Goal: Information Seeking & Learning: Learn about a topic

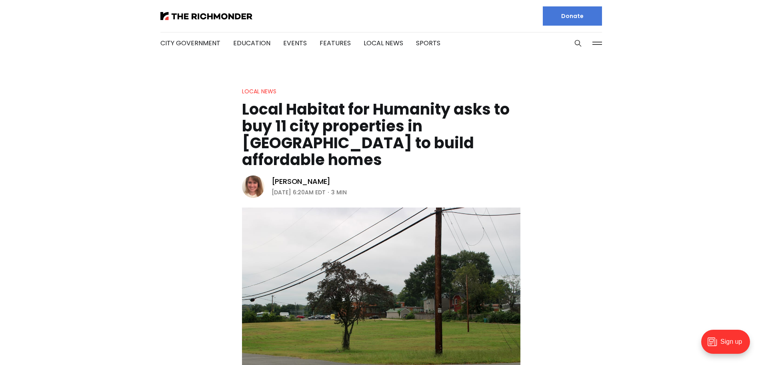
click at [185, 20] on div at bounding box center [267, 16] width 214 height 32
click at [187, 18] on img at bounding box center [206, 16] width 92 height 8
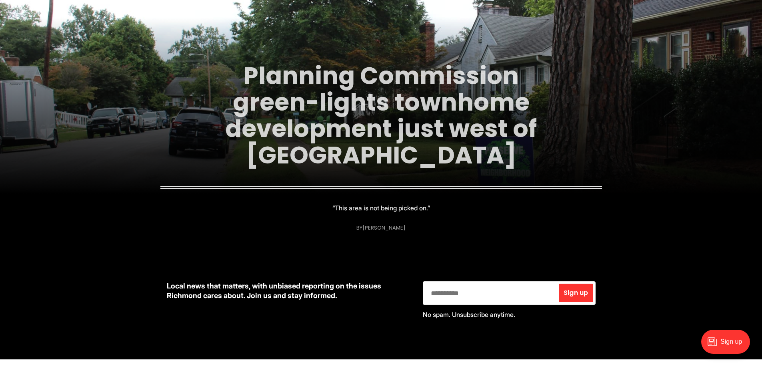
scroll to position [120, 0]
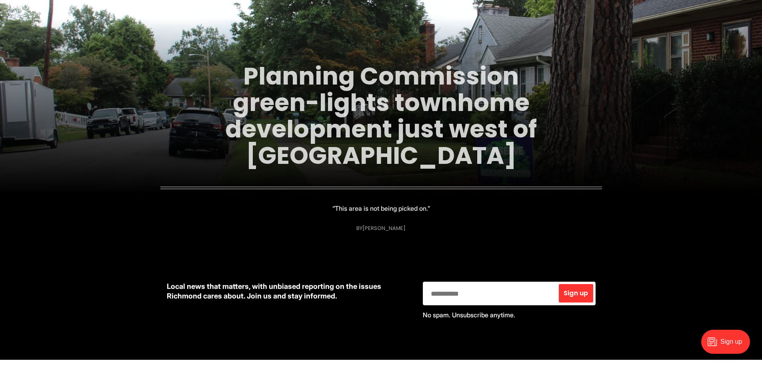
click at [341, 127] on link "Planning Commission green-lights townhome development just west of Carytown" at bounding box center [381, 115] width 312 height 113
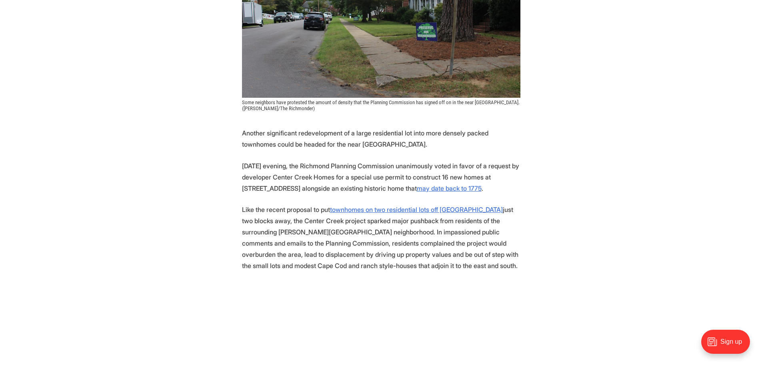
scroll to position [280, 0]
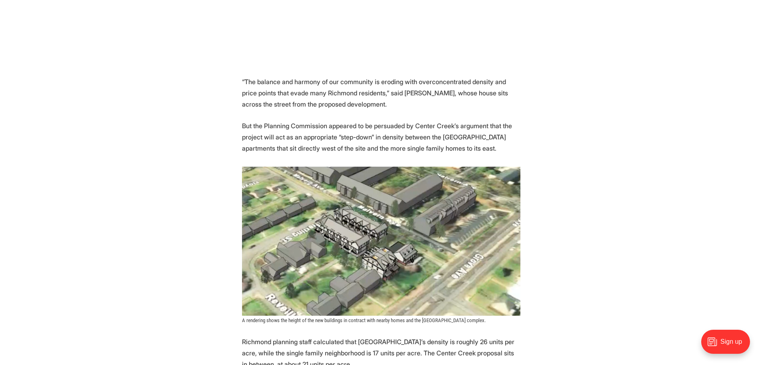
scroll to position [680, 0]
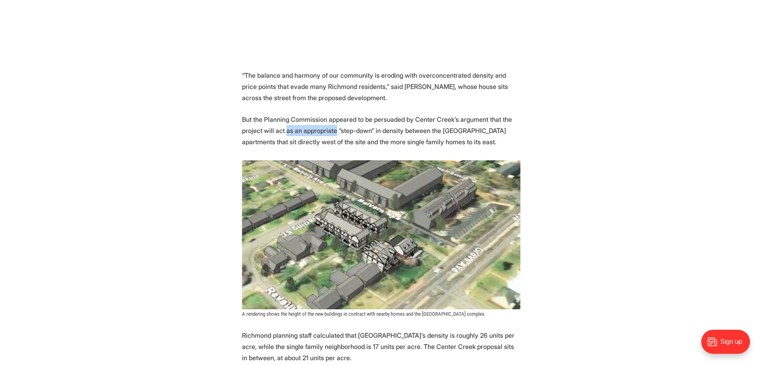
drag, startPoint x: 285, startPoint y: 131, endPoint x: 332, endPoint y: 131, distance: 47.2
click at [332, 131] on p "But the Planning Commission appeared to be persuaded by Center Creek’s argument…" at bounding box center [381, 131] width 279 height 34
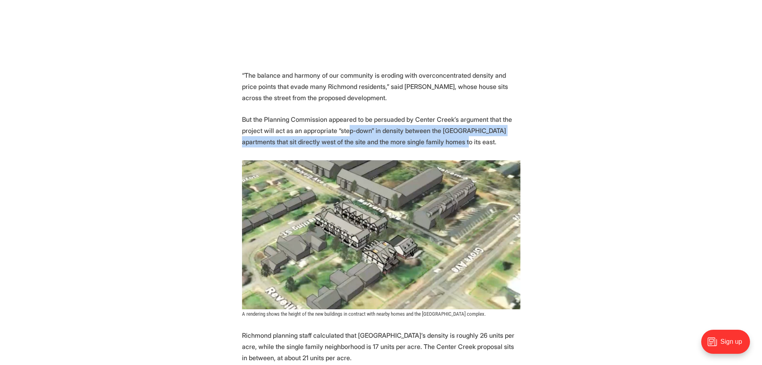
drag, startPoint x: 346, startPoint y: 132, endPoint x: 438, endPoint y: 139, distance: 92.3
click at [438, 139] on p "But the Planning Commission appeared to be persuaded by Center Creek’s argument…" at bounding box center [381, 131] width 279 height 34
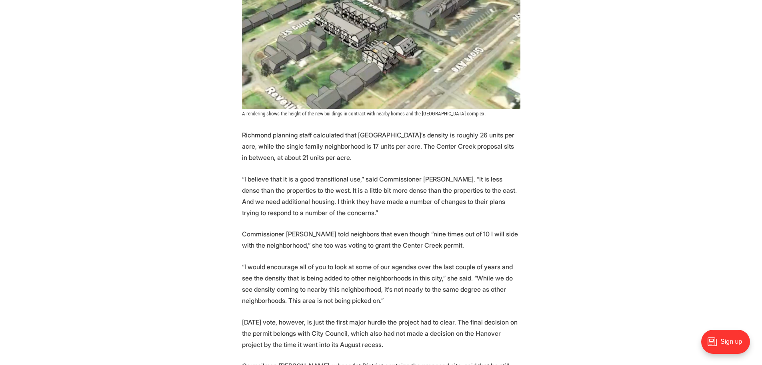
scroll to position [920, 0]
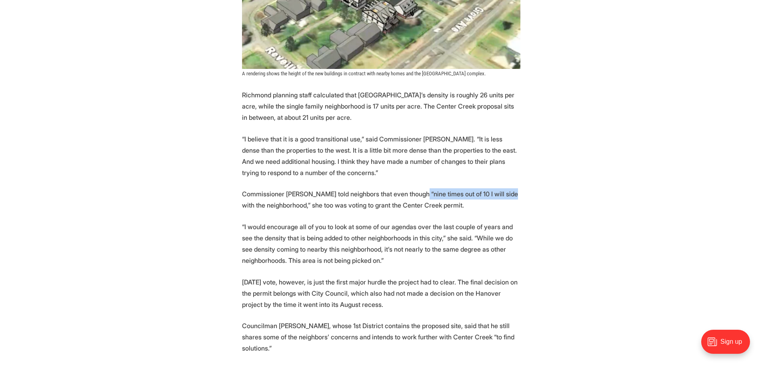
drag, startPoint x: 422, startPoint y: 194, endPoint x: 509, endPoint y: 193, distance: 86.4
click at [509, 193] on p "Commissioner Rebecca Rowe told neighbors that even though “nine times out of 10…" at bounding box center [381, 199] width 279 height 22
drag, startPoint x: 307, startPoint y: 208, endPoint x: 422, endPoint y: 208, distance: 114.4
click at [422, 208] on p "Commissioner Rebecca Rowe told neighbors that even though “nine times out of 10…" at bounding box center [381, 199] width 279 height 22
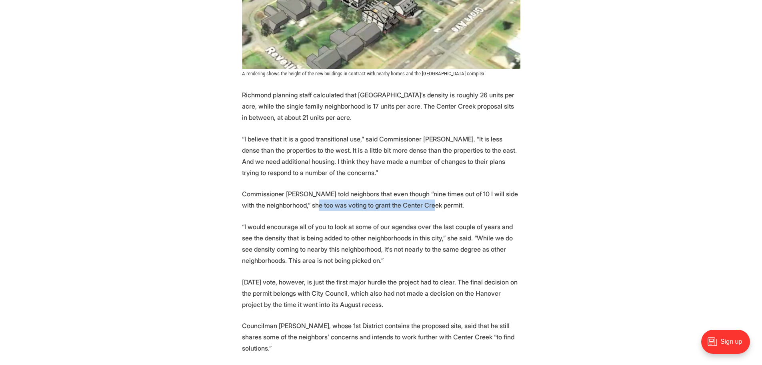
click at [422, 208] on p "Commissioner Rebecca Rowe told neighbors that even though “nine times out of 10…" at bounding box center [381, 199] width 279 height 22
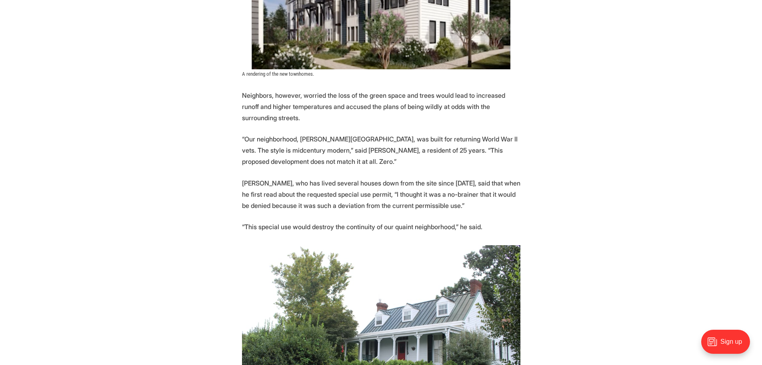
scroll to position [1761, 0]
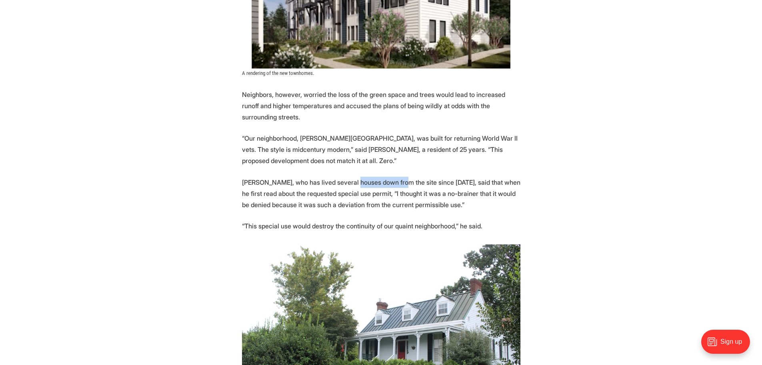
drag, startPoint x: 353, startPoint y: 173, endPoint x: 400, endPoint y: 177, distance: 47.0
click at [400, 177] on p "Mark Saunders, who has lived several houses down from the site since 2006, said…" at bounding box center [381, 193] width 279 height 34
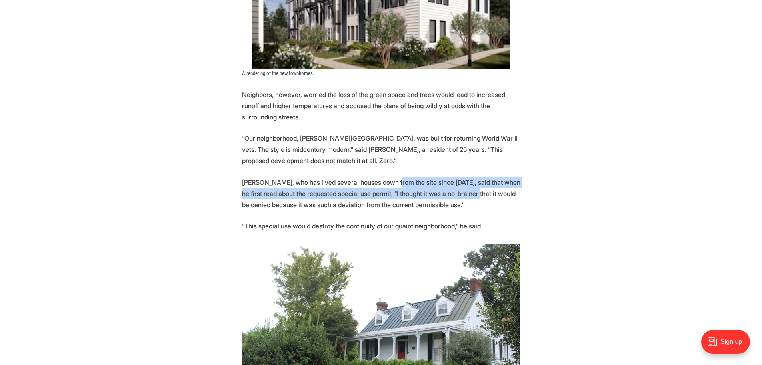
drag, startPoint x: 462, startPoint y: 178, endPoint x: 482, endPoint y: 178, distance: 20.4
click at [479, 178] on p "Mark Saunders, who has lived several houses down from the site since 2006, said…" at bounding box center [381, 193] width 279 height 34
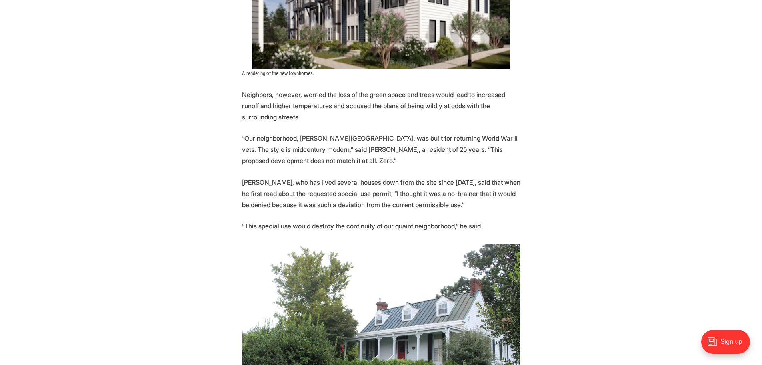
click at [485, 178] on p "Mark Saunders, who has lived several houses down from the site since 2006, said…" at bounding box center [381, 193] width 279 height 34
click at [291, 193] on p "Mark Saunders, who has lived several houses down from the site since 2006, said…" at bounding box center [381, 193] width 279 height 34
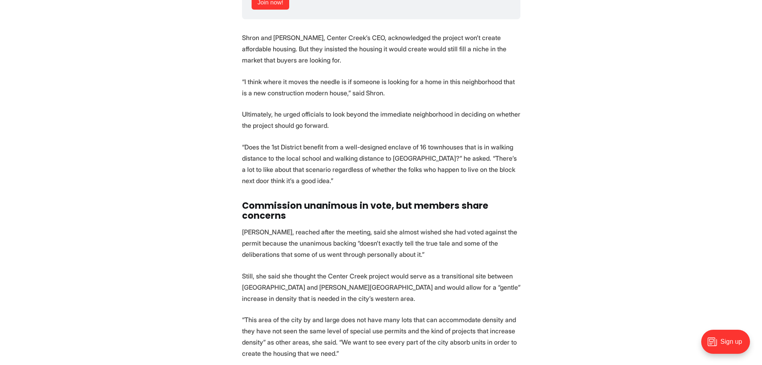
scroll to position [2601, 0]
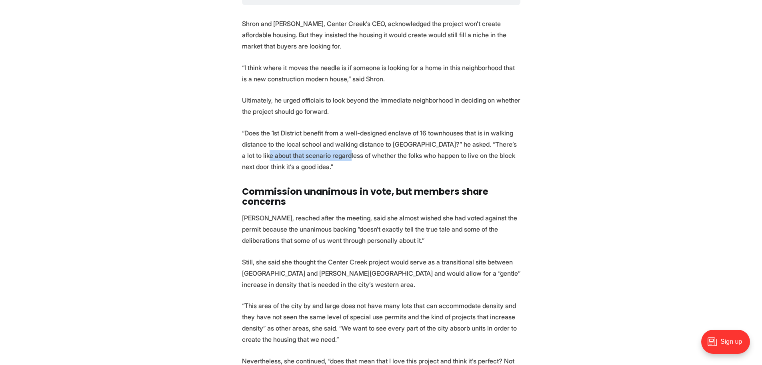
drag, startPoint x: 263, startPoint y: 134, endPoint x: 341, endPoint y: 133, distance: 77.6
click at [341, 133] on p "“Does the 1st District benefit from a well-designed enclave of 16 townhouses th…" at bounding box center [381, 149] width 279 height 45
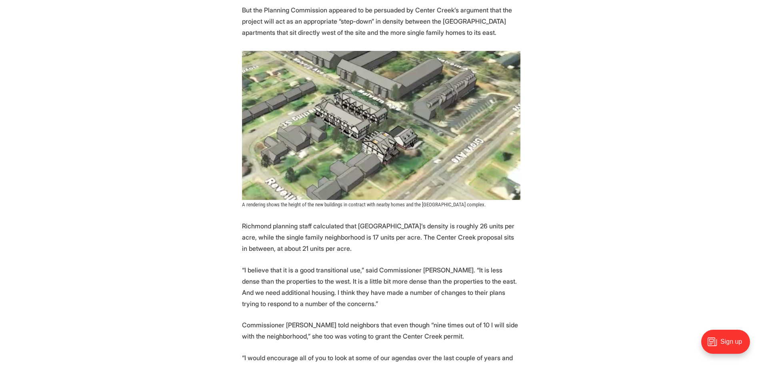
scroll to position [720, 0]
